Goal: Transaction & Acquisition: Purchase product/service

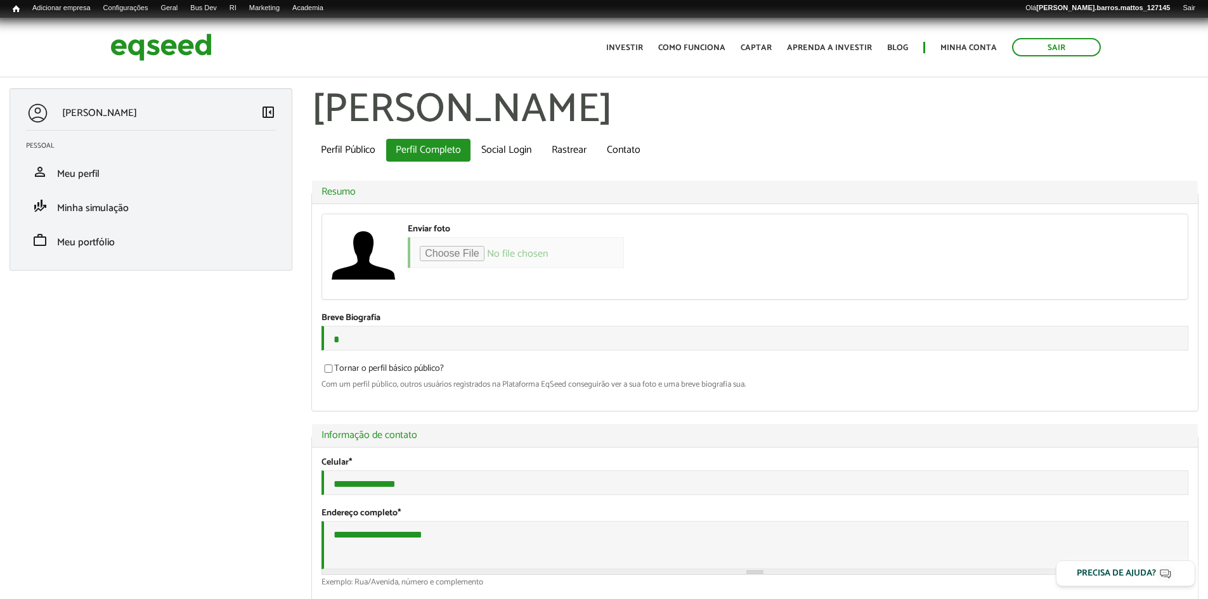
type input "**********"
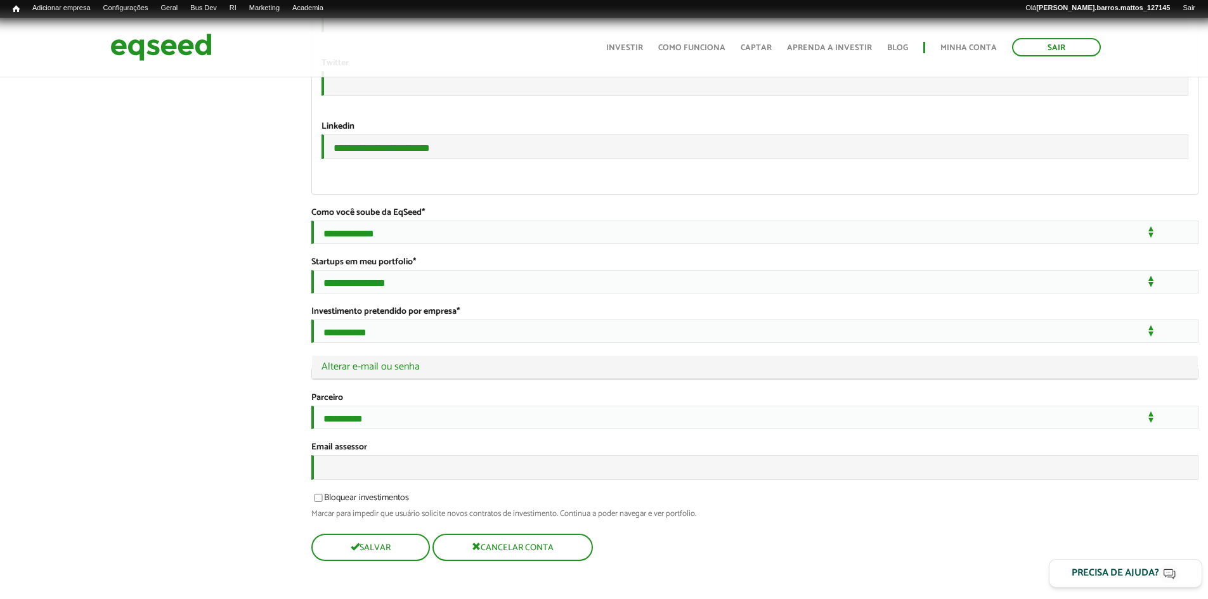
scroll to position [2275, 0]
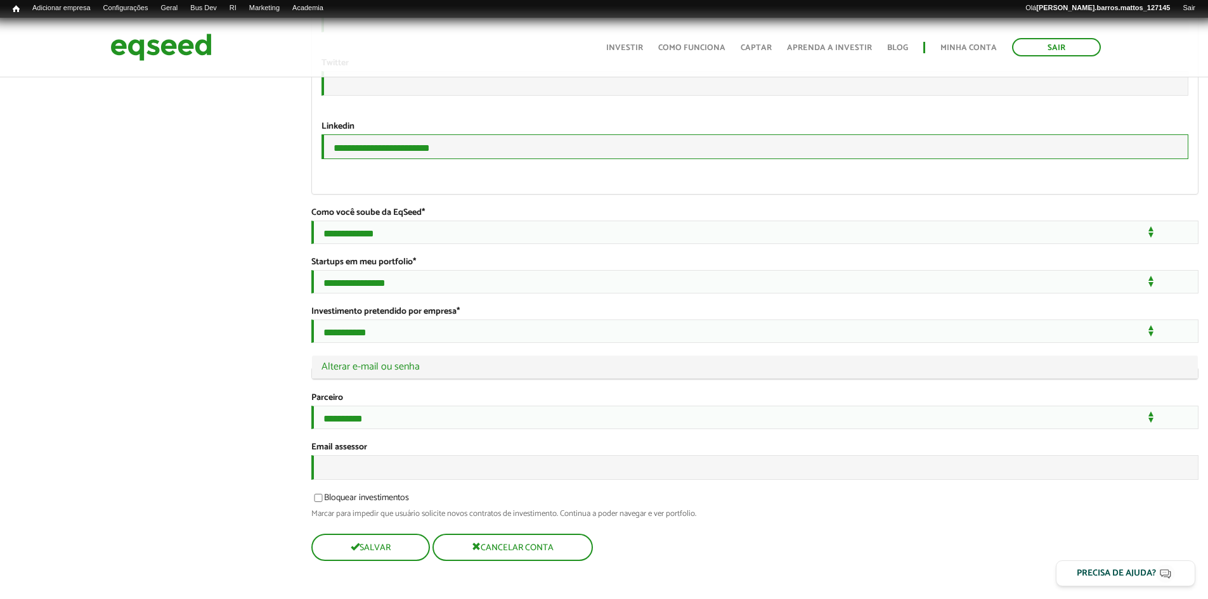
drag, startPoint x: 455, startPoint y: 136, endPoint x: 268, endPoint y: 136, distance: 187.0
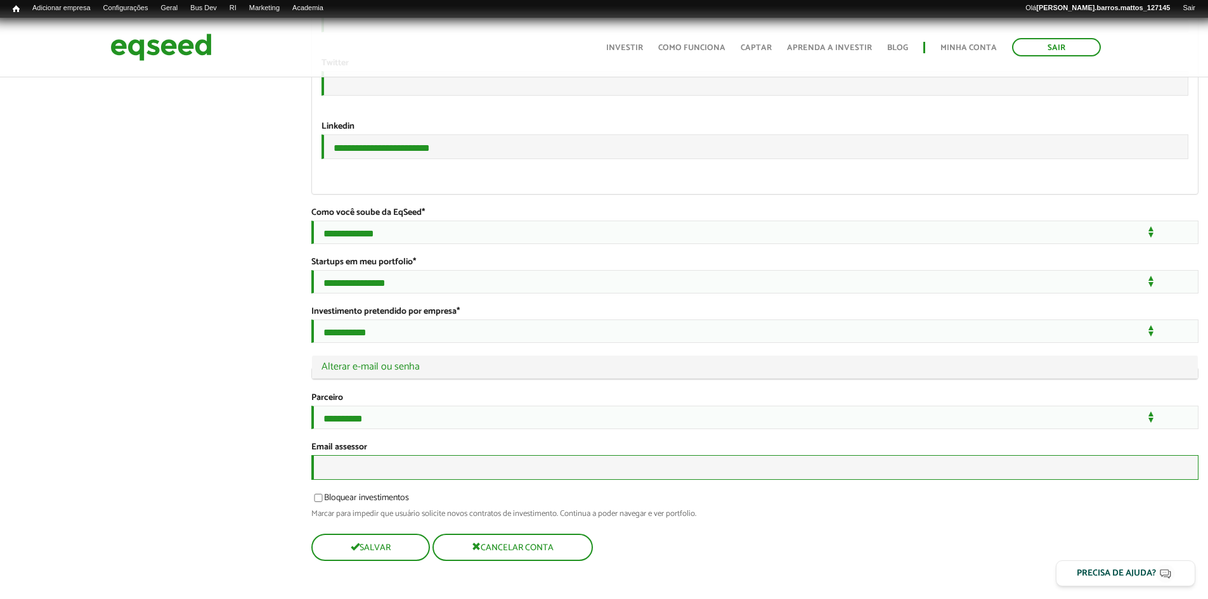
click at [355, 480] on input "Email assessor" at bounding box center [754, 467] width 887 height 25
paste input "**********"
type input "**********"
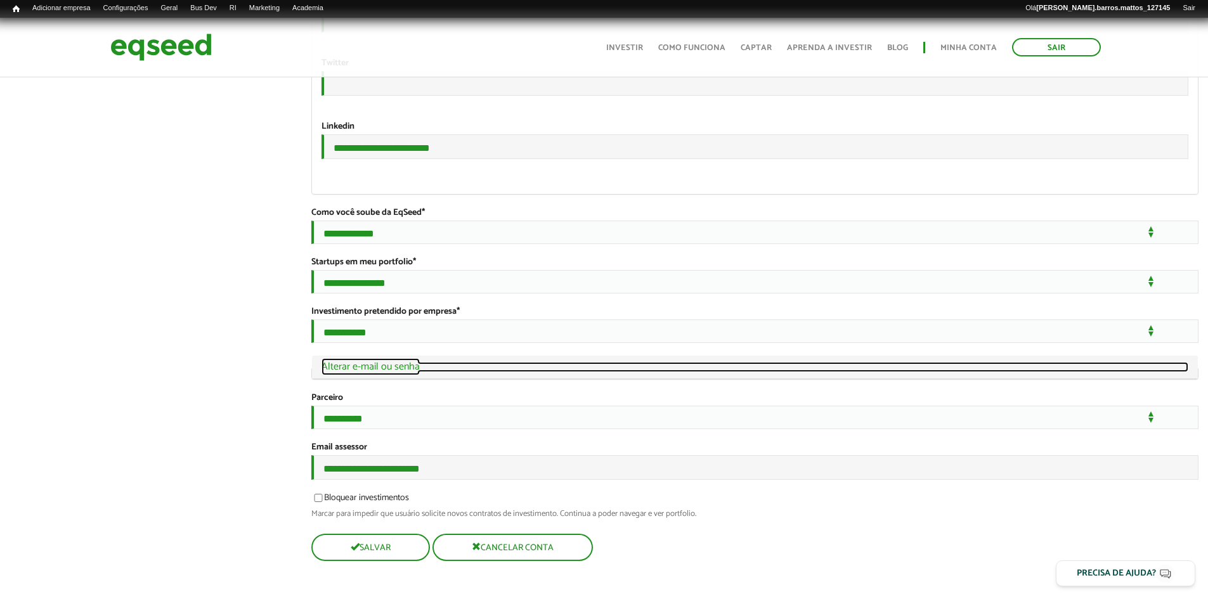
click at [410, 372] on link "Ocultar Alterar e-mail ou senha" at bounding box center [754, 367] width 867 height 10
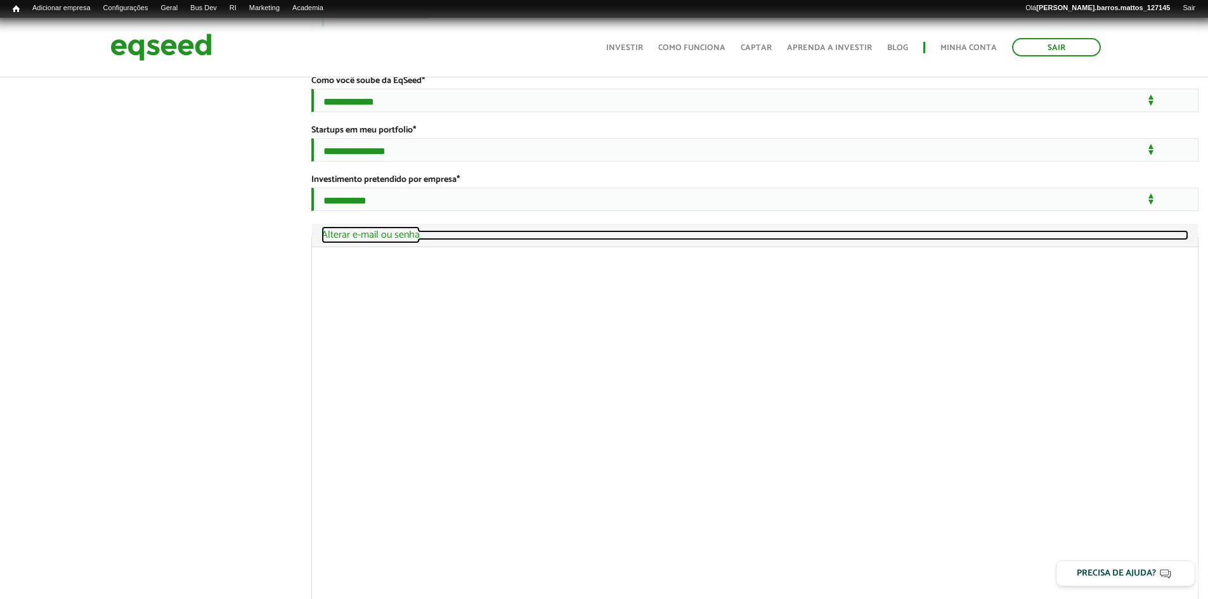
scroll to position [2471, 0]
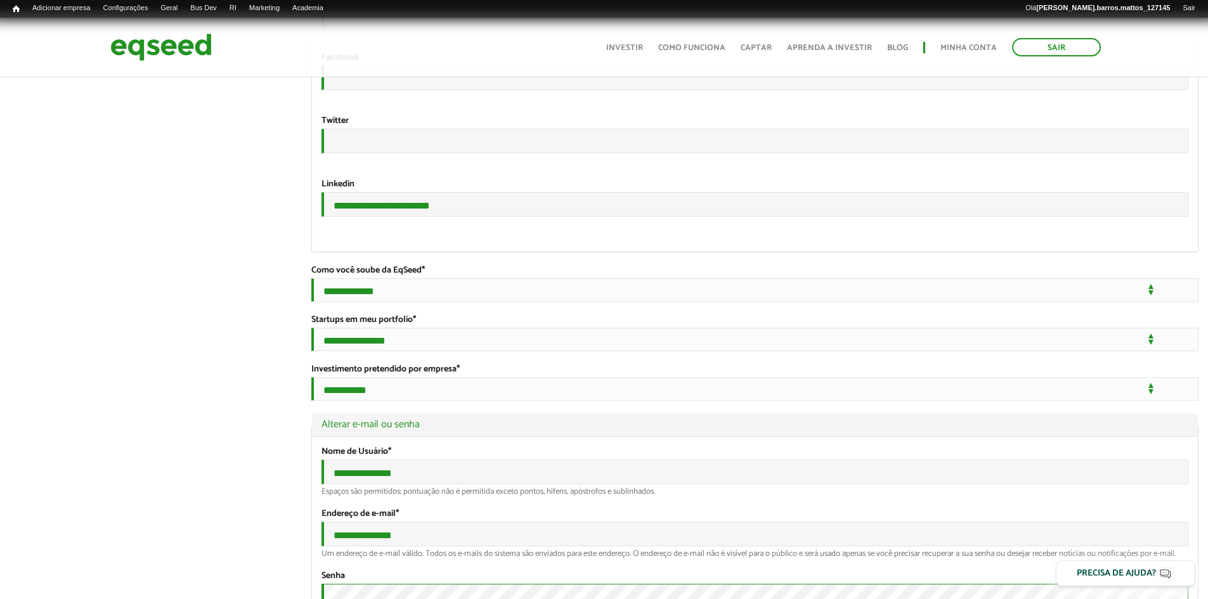
scroll to position [2082, 0]
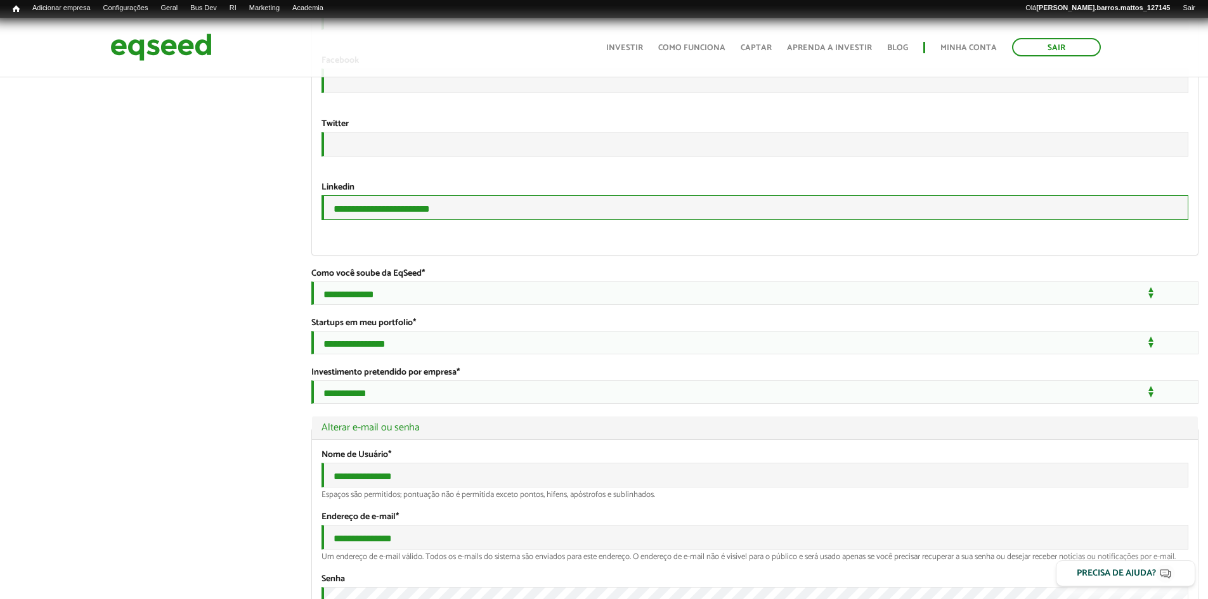
drag, startPoint x: 475, startPoint y: 336, endPoint x: 250, endPoint y: 327, distance: 224.6
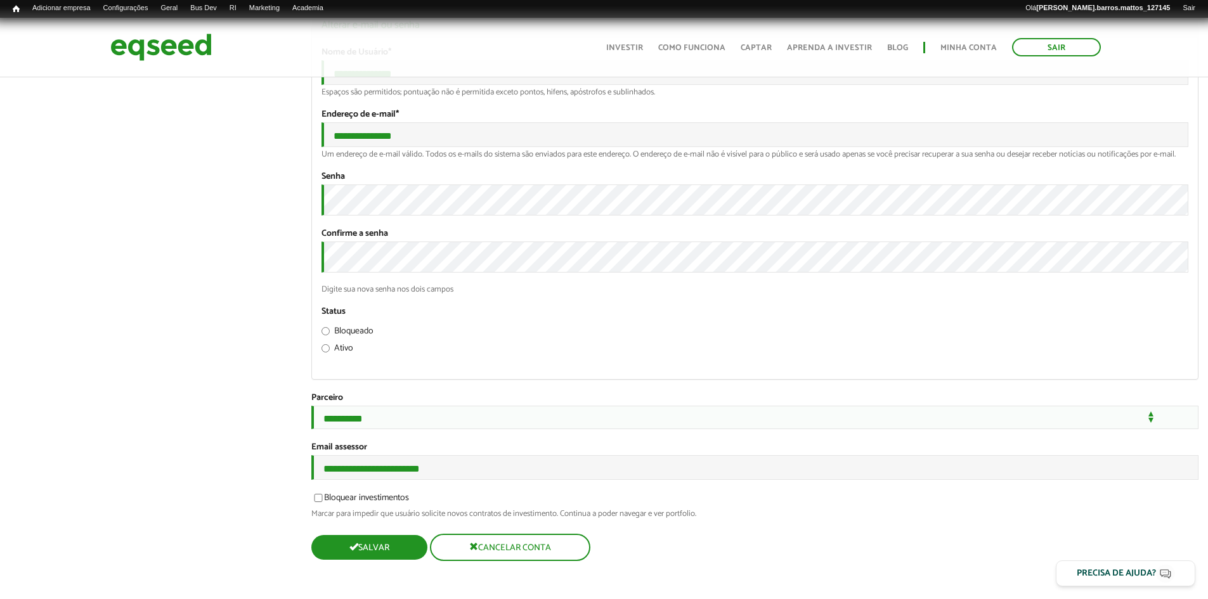
click at [365, 545] on button "Salvar" at bounding box center [369, 547] width 116 height 25
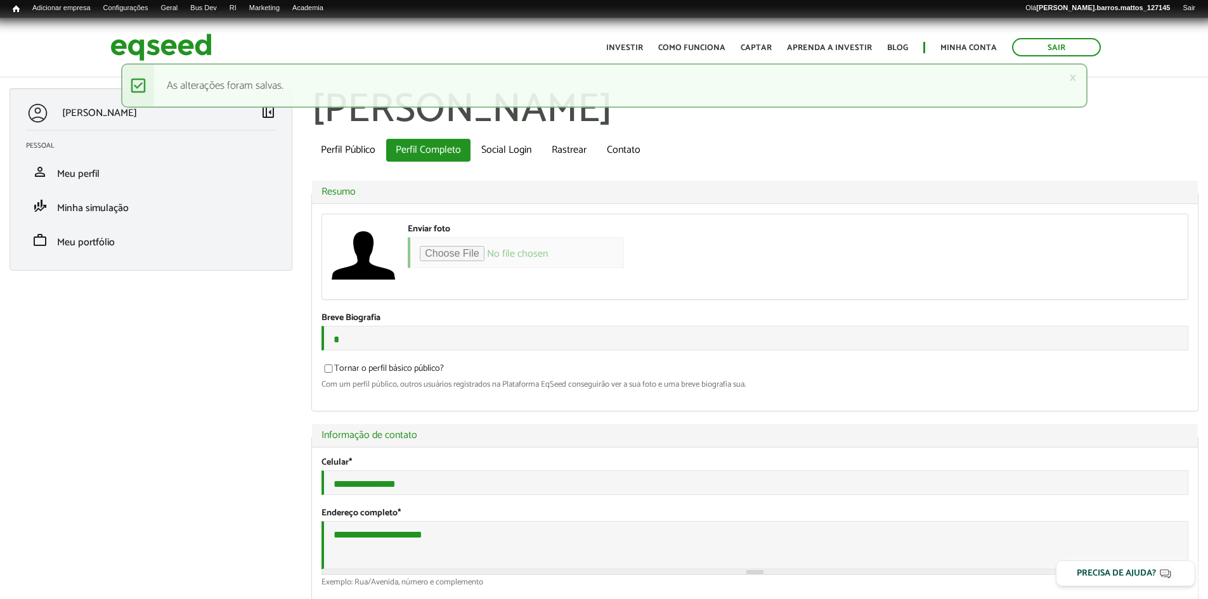
type input "**********"
click at [145, 52] on img at bounding box center [160, 47] width 101 height 34
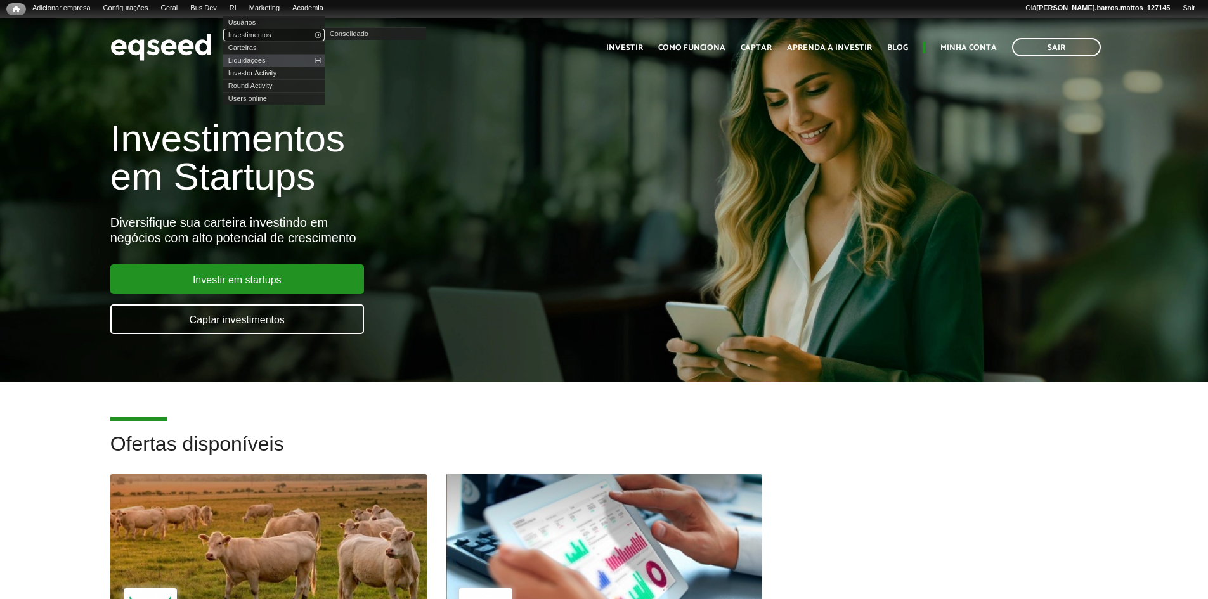
click at [264, 33] on link "Investimentos" at bounding box center [273, 35] width 101 height 13
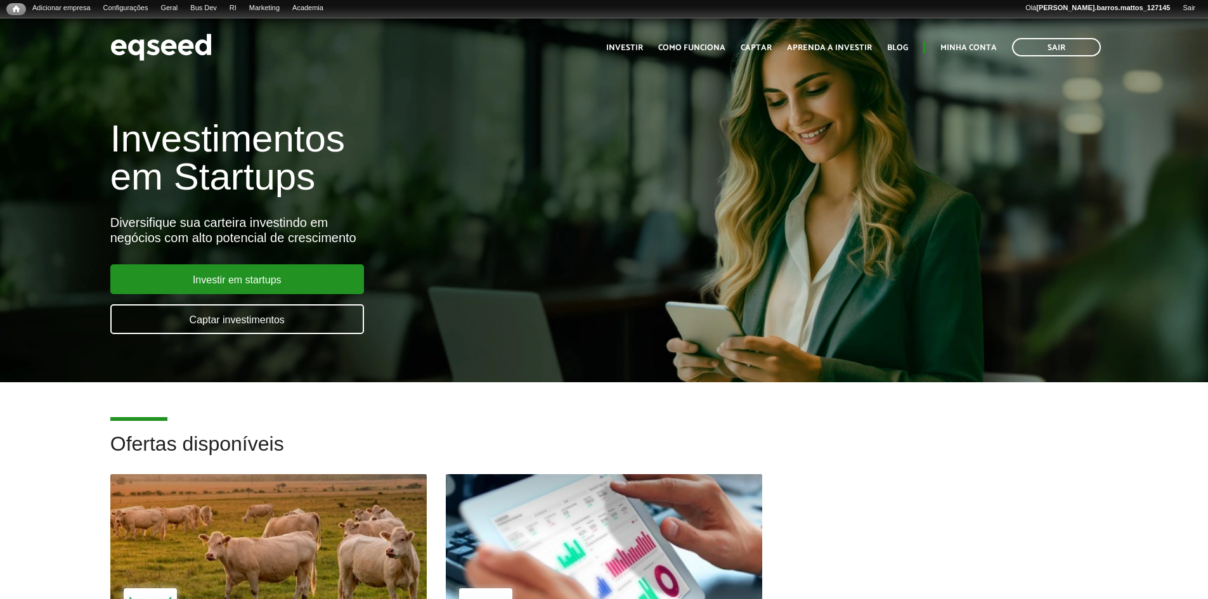
click at [486, 485] on div at bounding box center [604, 540] width 380 height 156
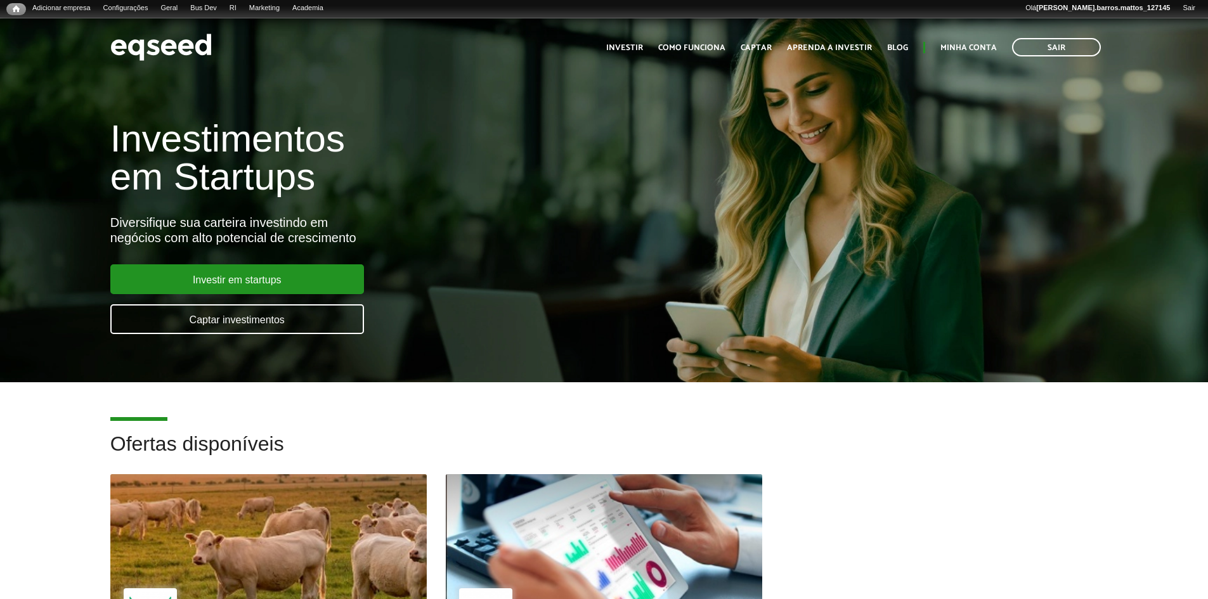
click at [320, 498] on div at bounding box center [269, 540] width 380 height 156
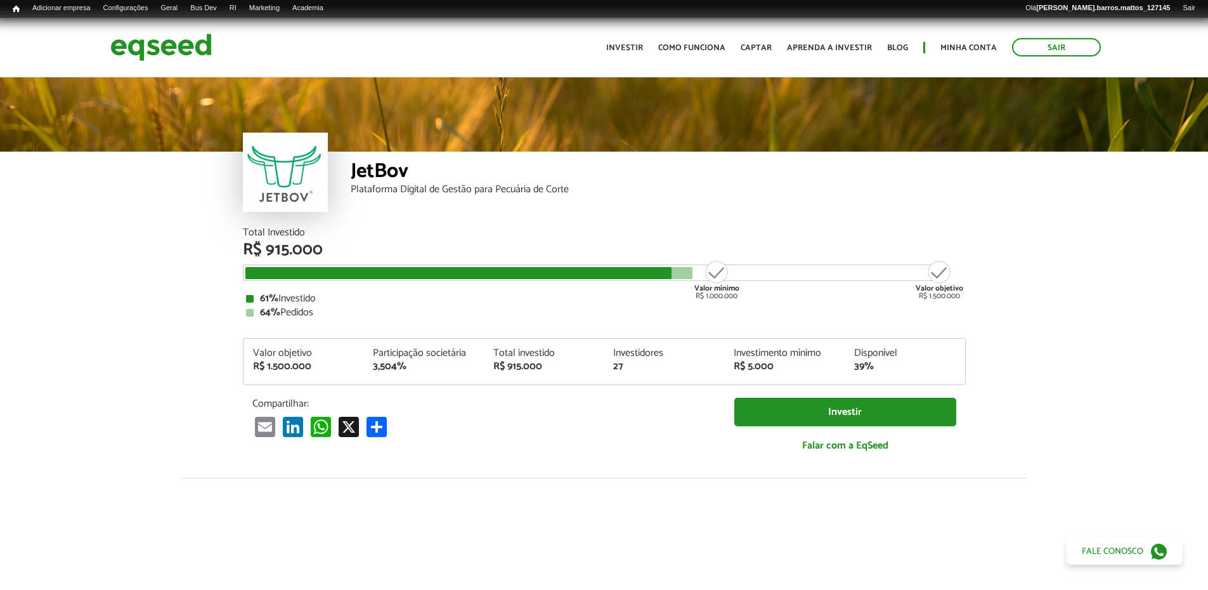
scroll to position [1450, 0]
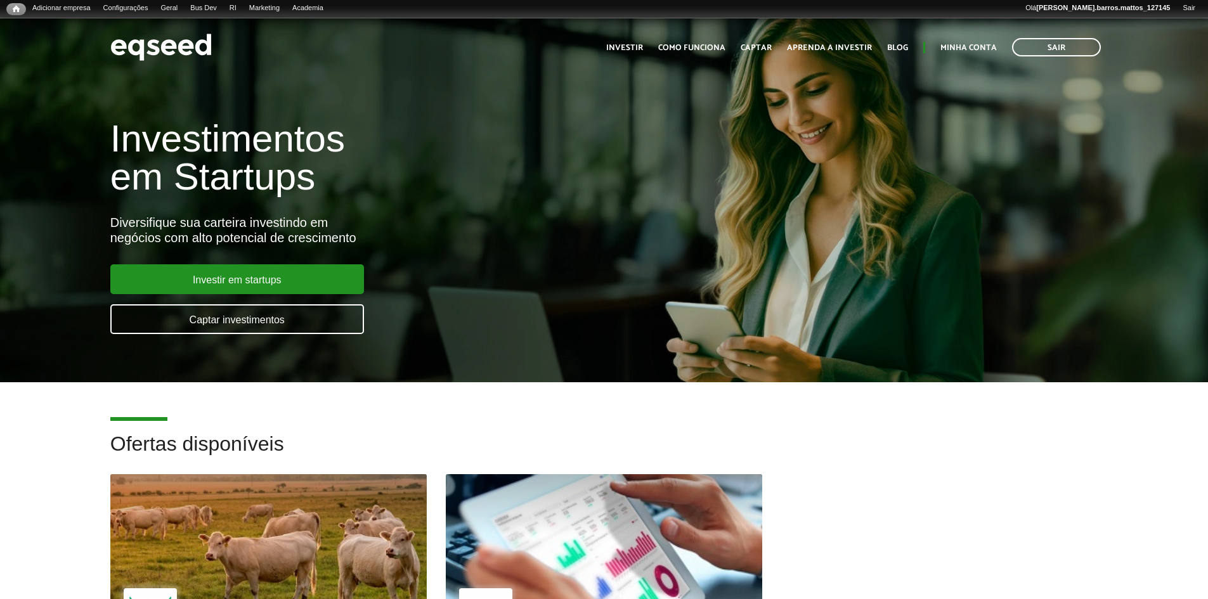
click at [560, 506] on div at bounding box center [604, 540] width 380 height 156
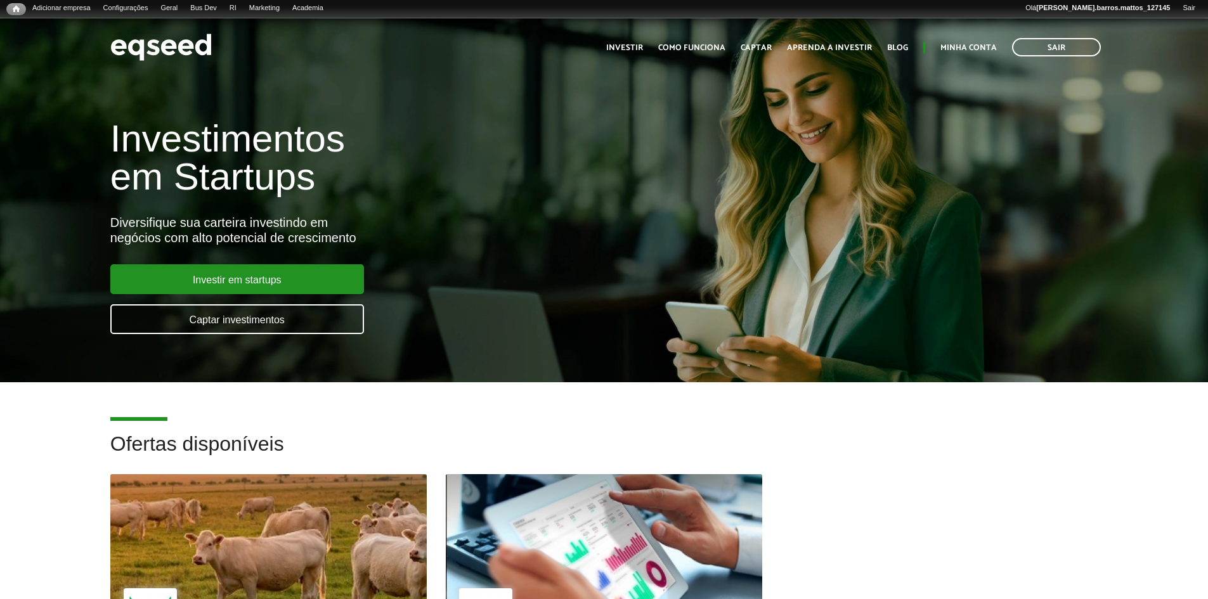
click at [303, 536] on div at bounding box center [269, 540] width 380 height 156
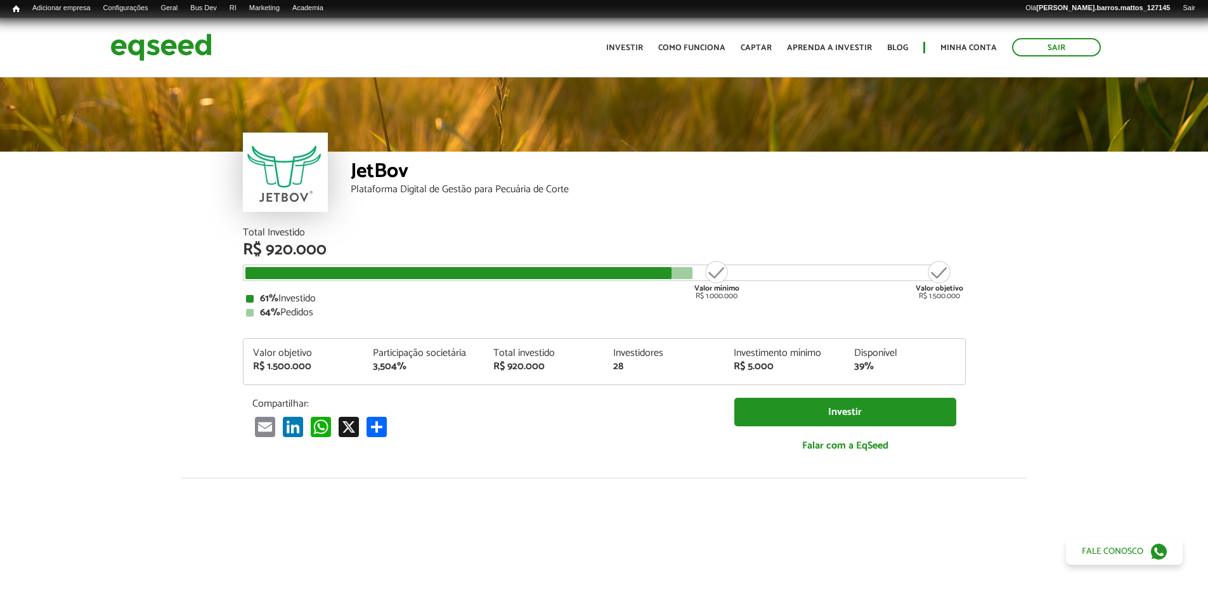
scroll to position [1450, 0]
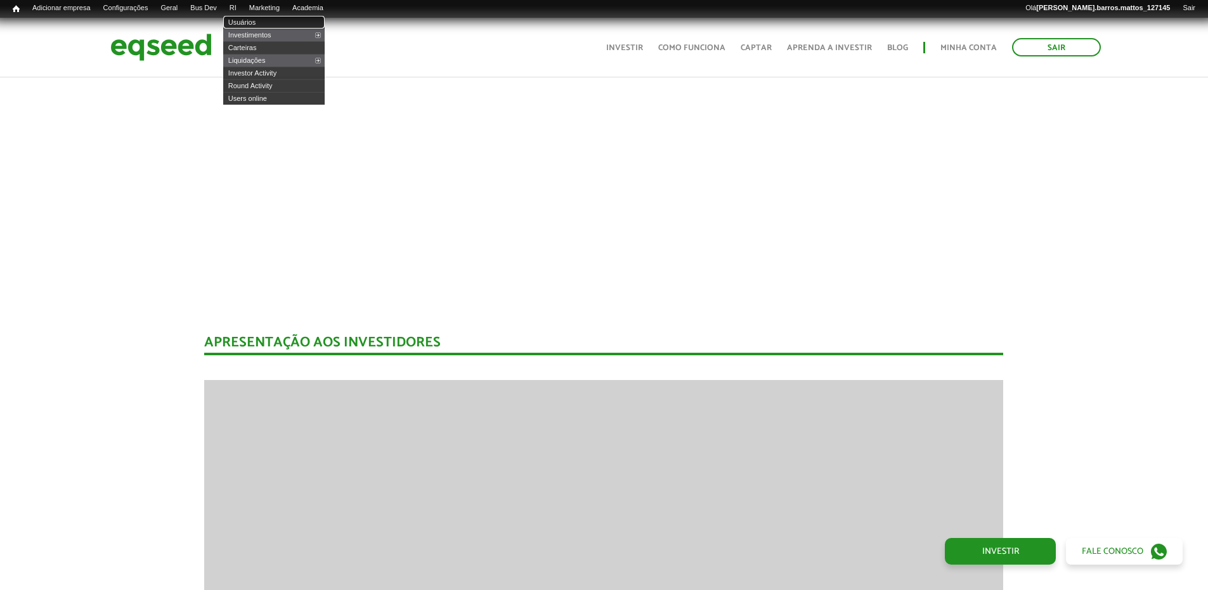
click at [243, 16] on link "Usuários" at bounding box center [273, 22] width 101 height 13
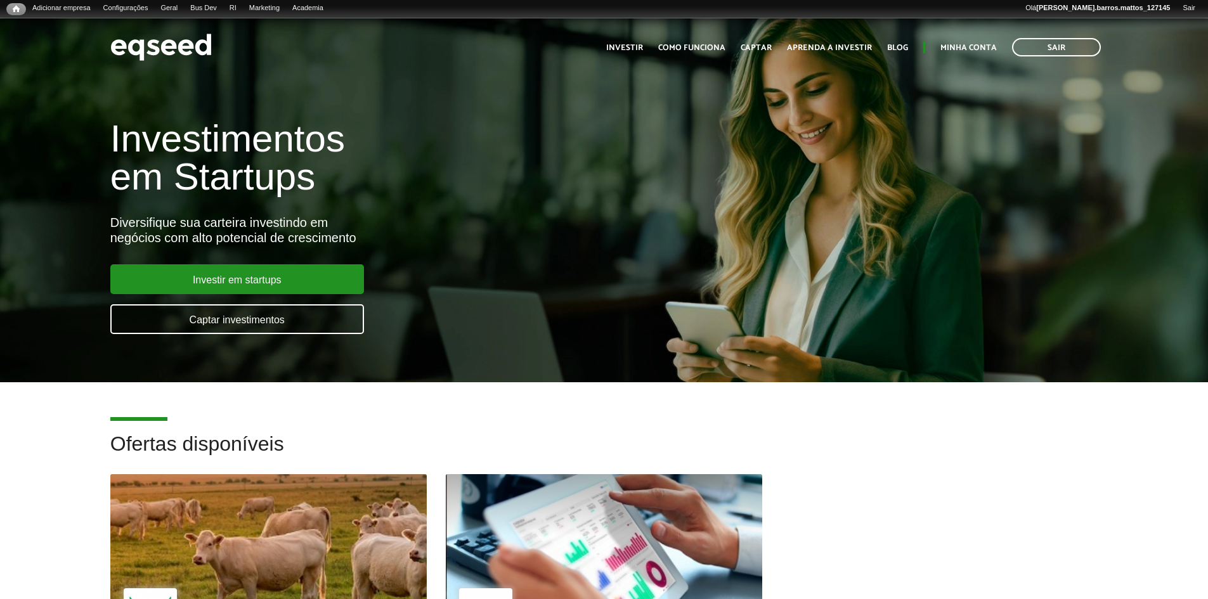
click at [340, 548] on div at bounding box center [269, 540] width 380 height 156
click at [350, 481] on div at bounding box center [269, 540] width 380 height 156
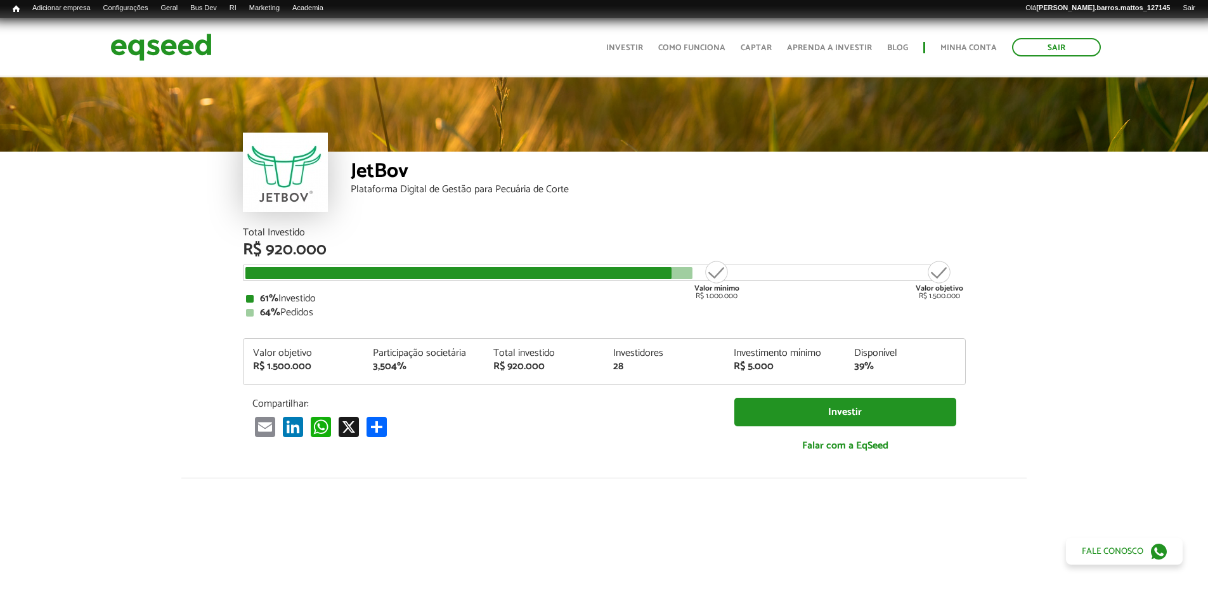
scroll to position [175, 0]
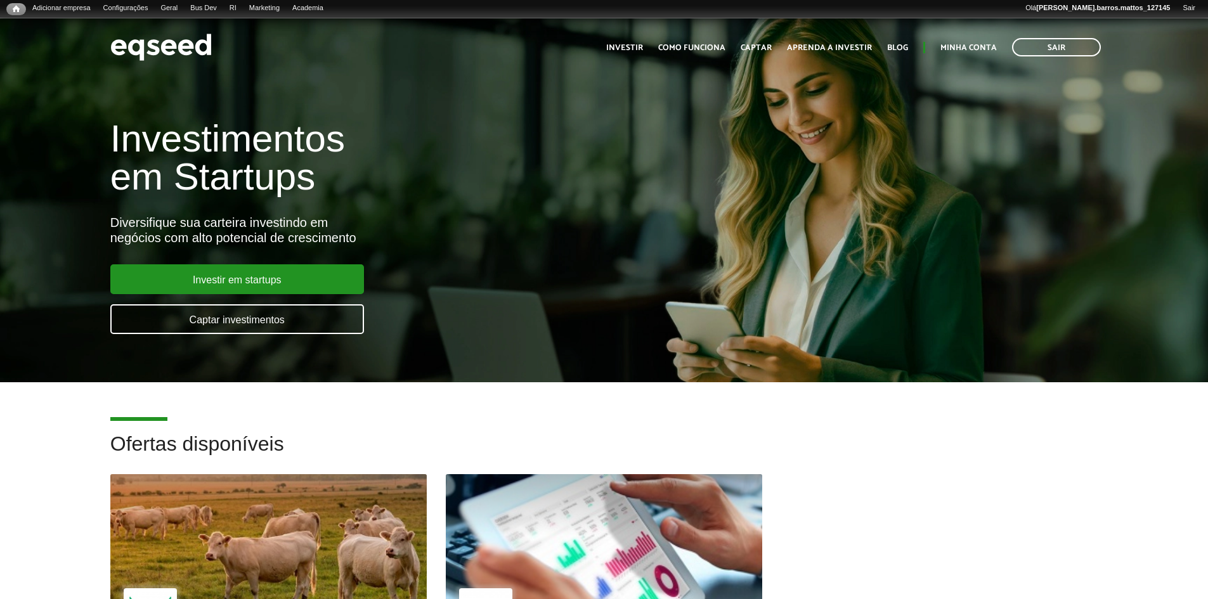
click at [614, 553] on div at bounding box center [604, 540] width 380 height 156
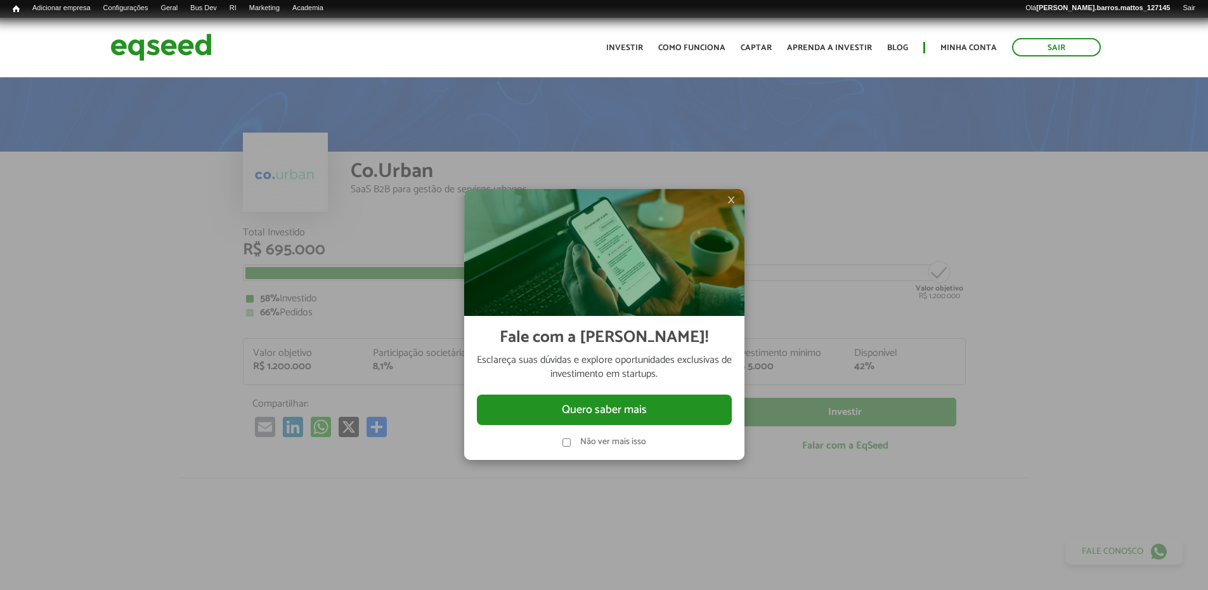
click at [729, 198] on span "×" at bounding box center [731, 199] width 8 height 15
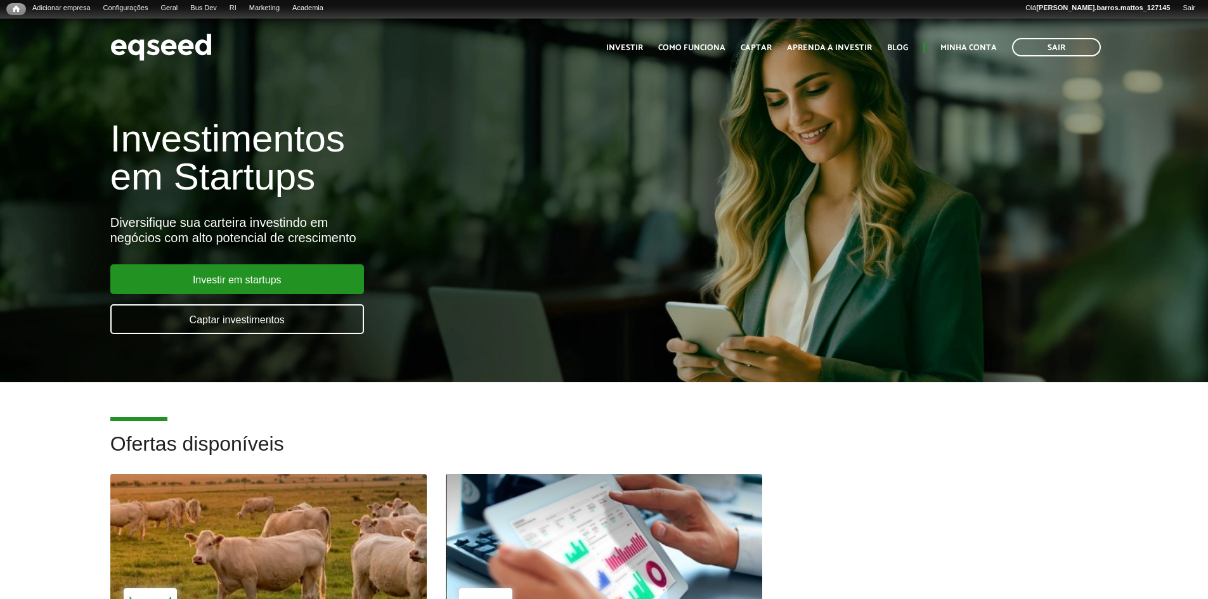
click at [380, 511] on div at bounding box center [269, 540] width 380 height 156
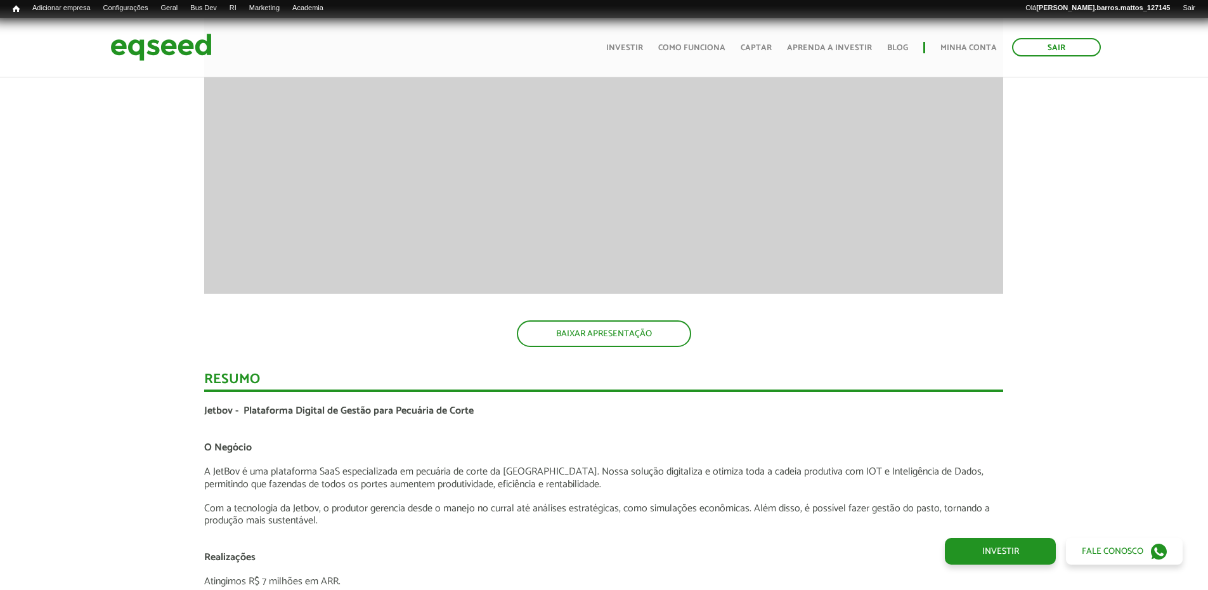
scroll to position [2005, 0]
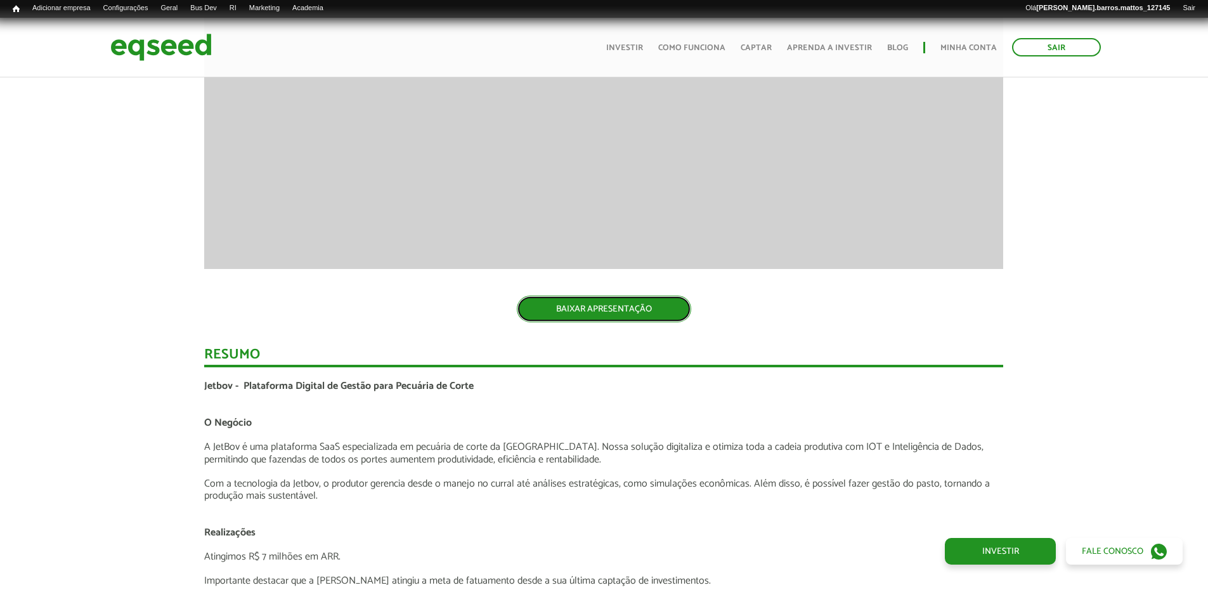
click at [666, 314] on link "BAIXAR APRESENTAÇÃO" at bounding box center [604, 308] width 174 height 27
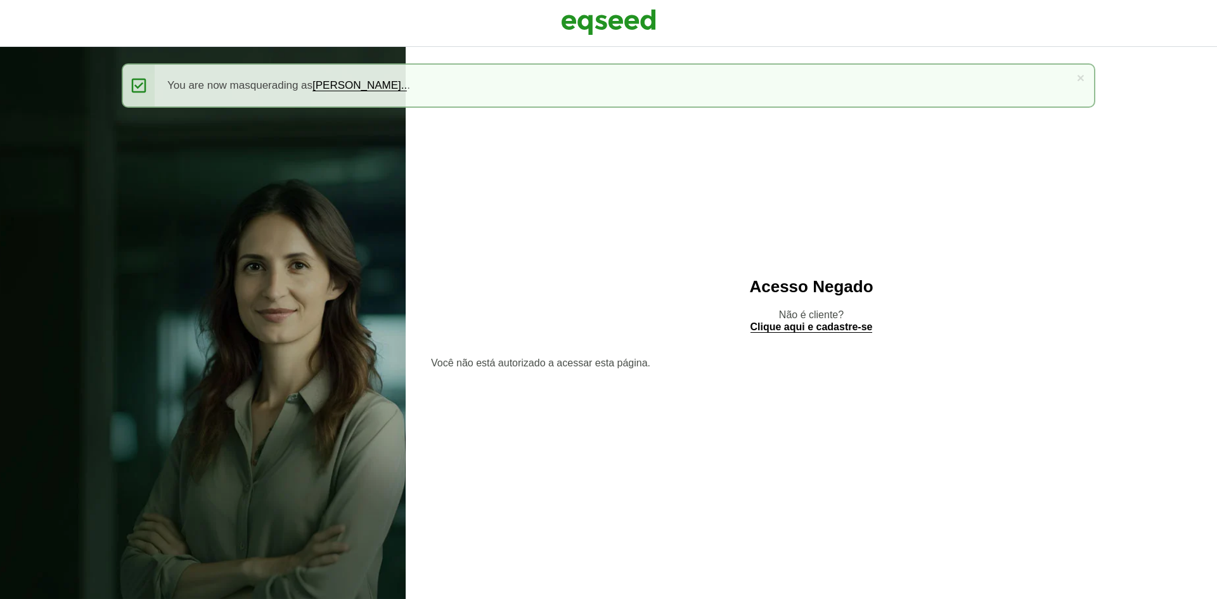
click at [599, 5] on div at bounding box center [608, 23] width 1217 height 47
click at [599, 11] on img at bounding box center [608, 22] width 95 height 32
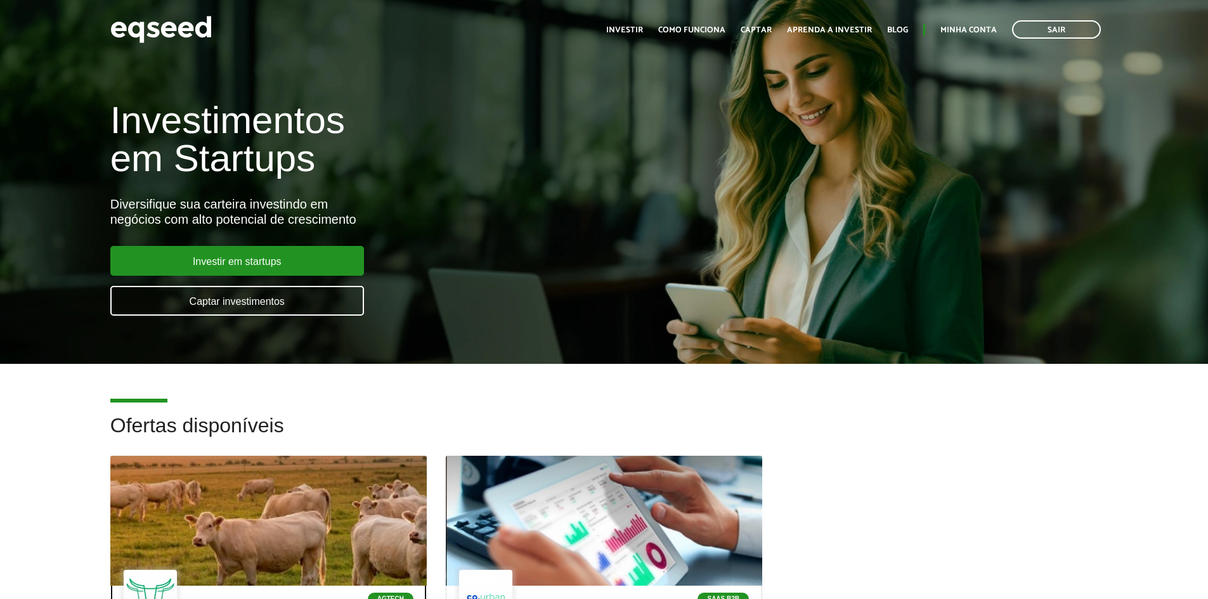
click at [320, 521] on div at bounding box center [269, 521] width 380 height 156
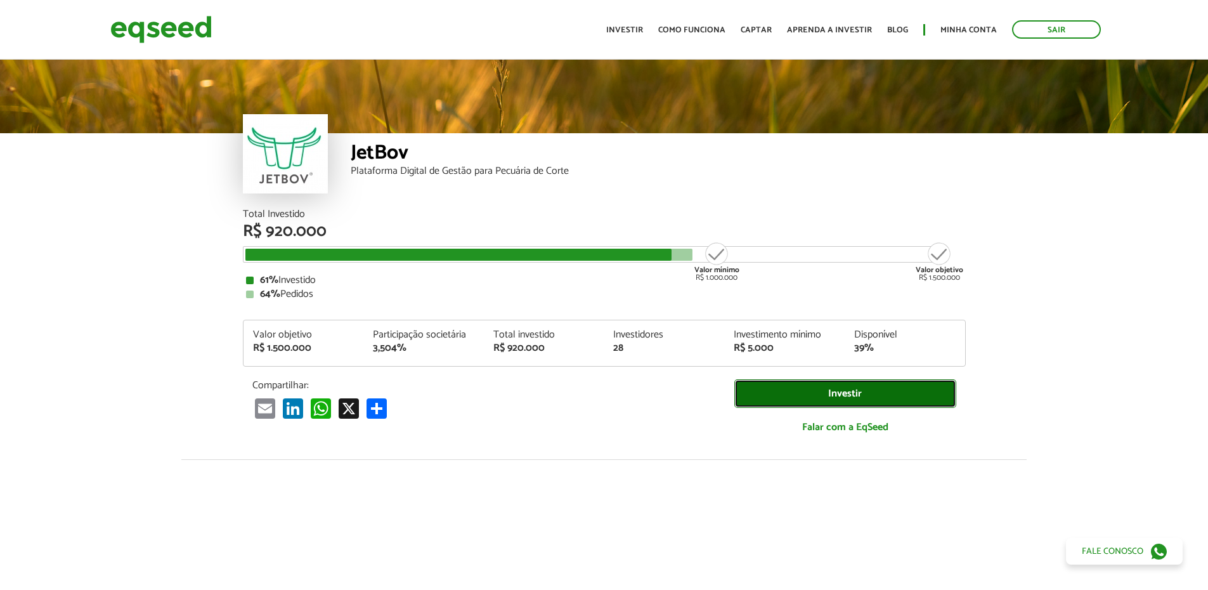
click at [825, 391] on link "Investir" at bounding box center [845, 393] width 222 height 29
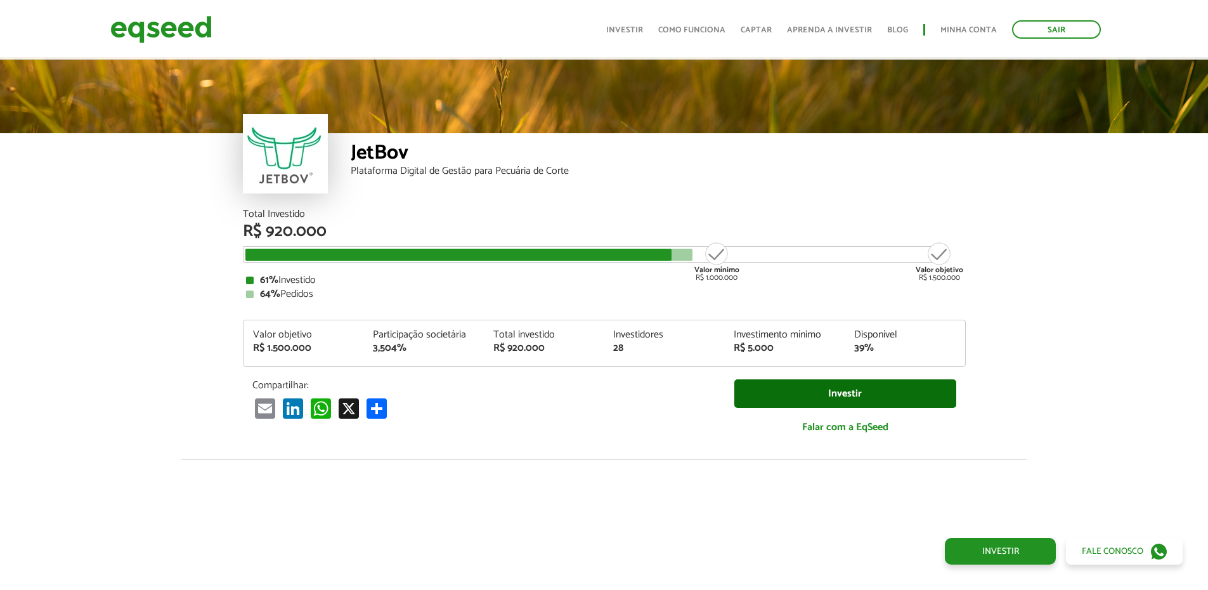
scroll to position [1374, 0]
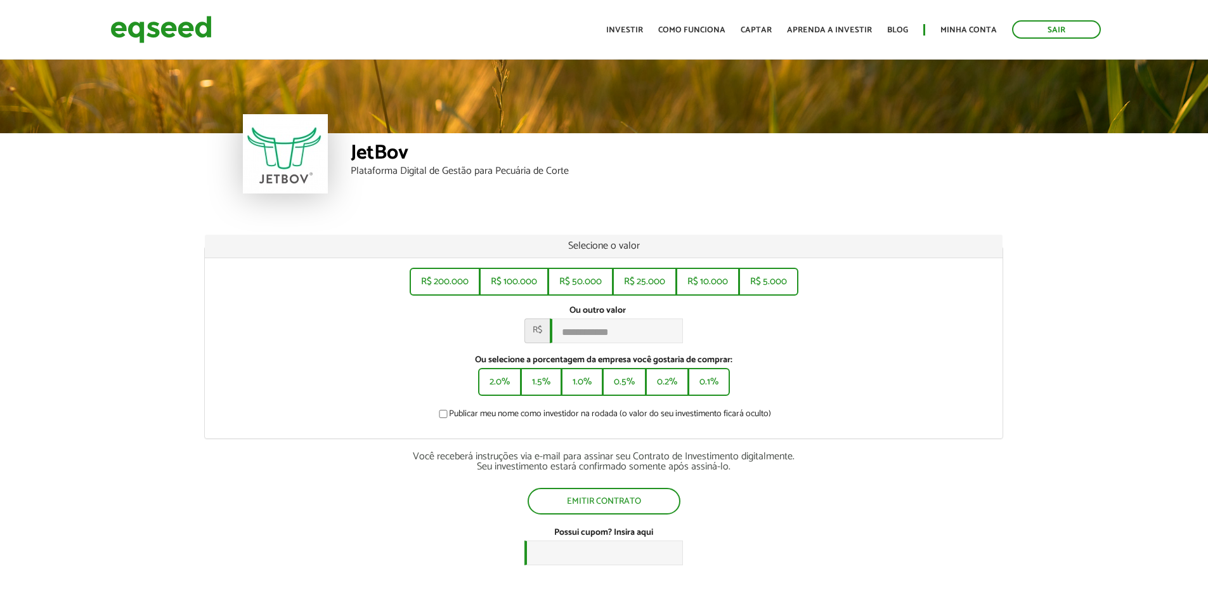
click at [1207, 242] on html "Sair Toggle navigation Toggle navigation Início Investir" at bounding box center [604, 295] width 1208 height 590
click at [770, 278] on button "R$ 5.000" at bounding box center [768, 280] width 57 height 25
type input "*****"
click at [638, 501] on button "Emitir contrato" at bounding box center [604, 500] width 150 height 24
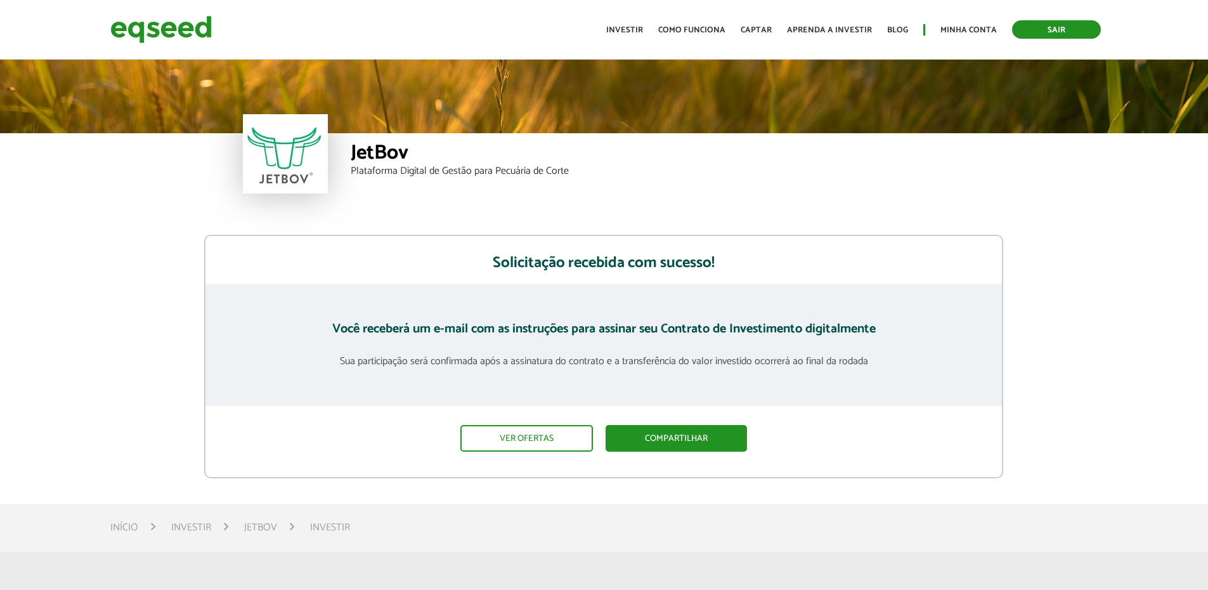
click at [1066, 27] on link "Sair" at bounding box center [1056, 29] width 89 height 18
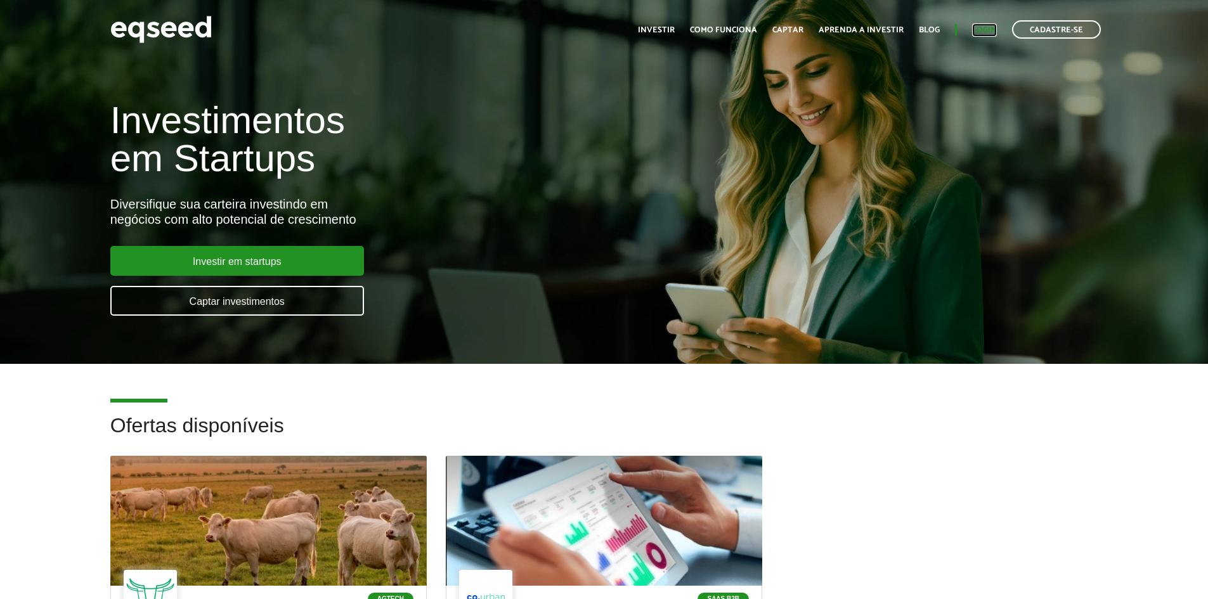
click at [989, 29] on link "Login" at bounding box center [984, 30] width 25 height 8
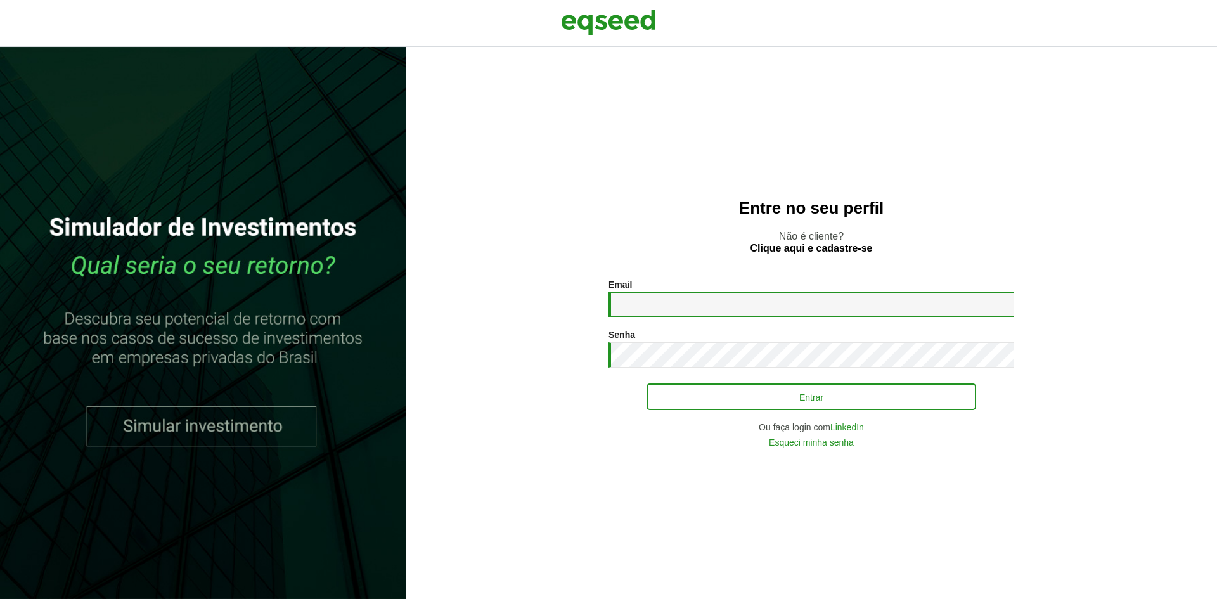
type input "**********"
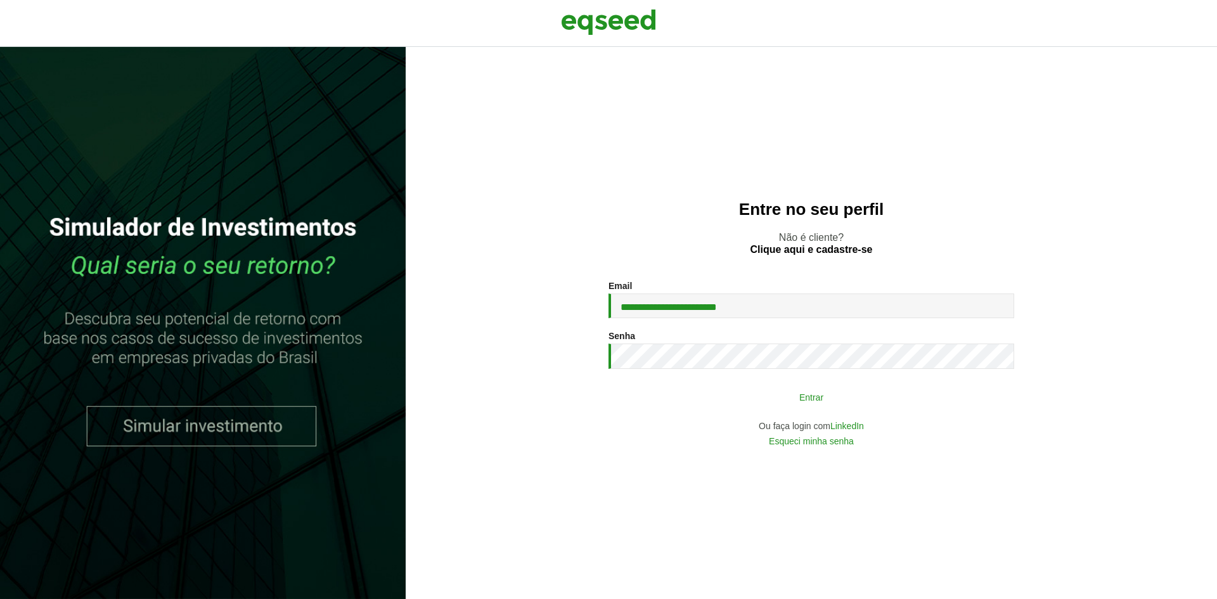
click at [692, 394] on button "Entrar" at bounding box center [812, 397] width 330 height 24
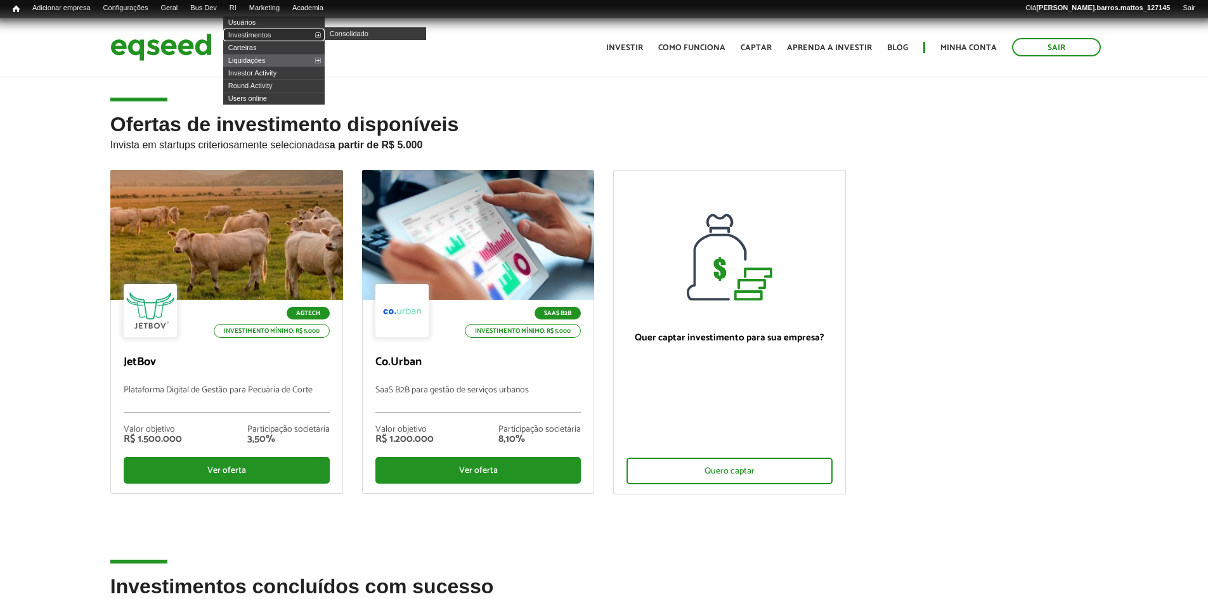
click at [254, 38] on link "Investimentos" at bounding box center [273, 35] width 101 height 13
